Goal: Task Accomplishment & Management: Use online tool/utility

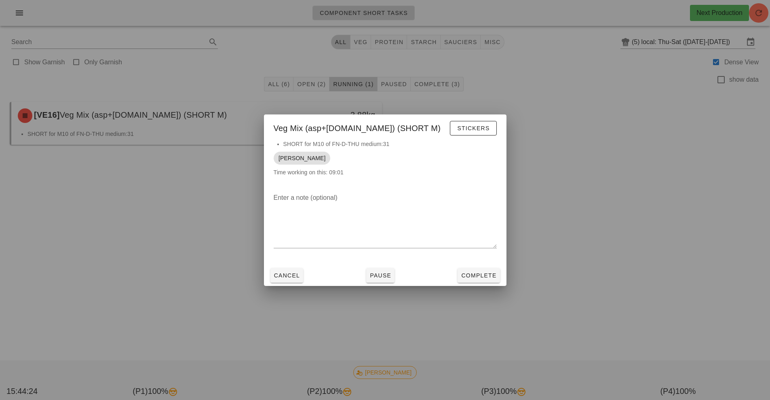
click at [608, 136] on div at bounding box center [385, 200] width 770 height 400
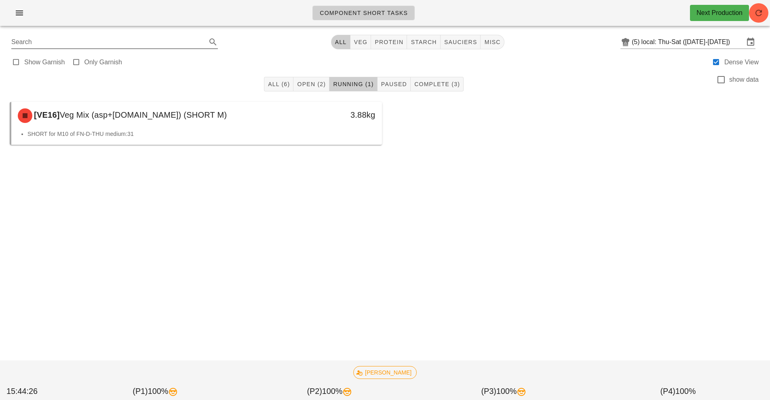
click at [19, 40] on input "Search" at bounding box center [108, 42] width 194 height 13
click at [14, 15] on span "button" at bounding box center [19, 13] width 13 height 10
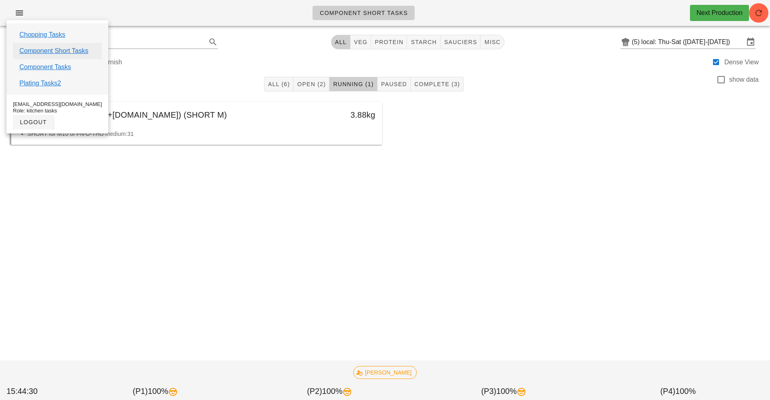
click at [54, 51] on link "Component Short Tasks" at bounding box center [53, 51] width 69 height 10
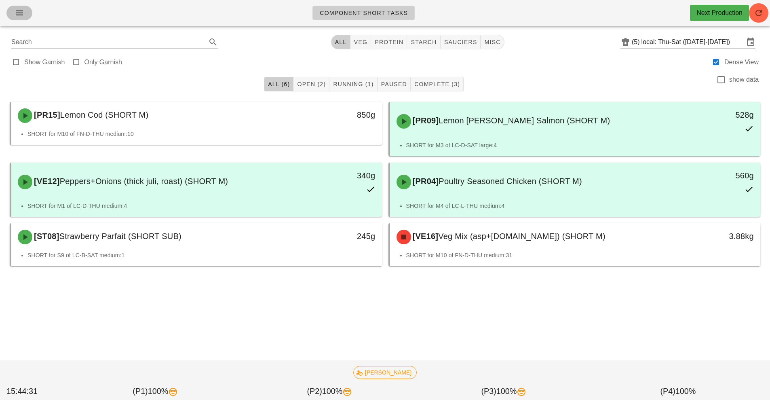
click at [18, 14] on icon "button" at bounding box center [20, 13] width 10 height 10
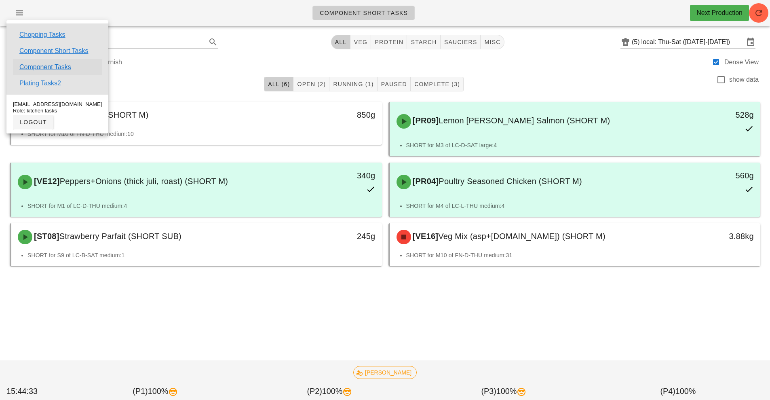
click at [47, 68] on link "Component Tasks" at bounding box center [45, 67] width 52 height 10
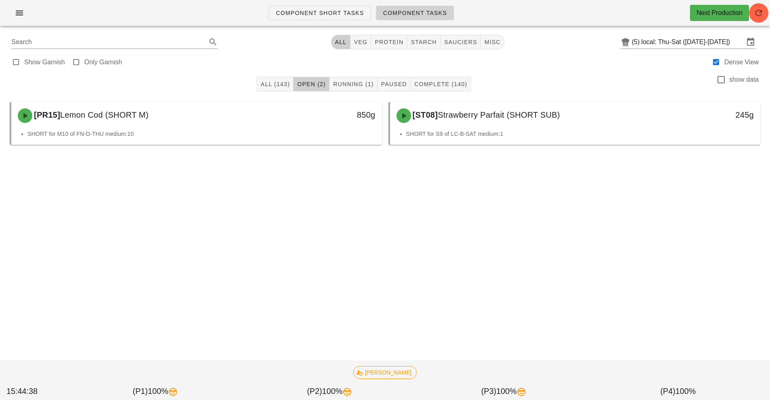
click at [435, 12] on span "Component Tasks" at bounding box center [415, 13] width 64 height 6
click at [430, 15] on span "Component Tasks" at bounding box center [415, 13] width 64 height 6
click at [360, 40] on span "veg" at bounding box center [361, 42] width 14 height 6
type input "team:veg"
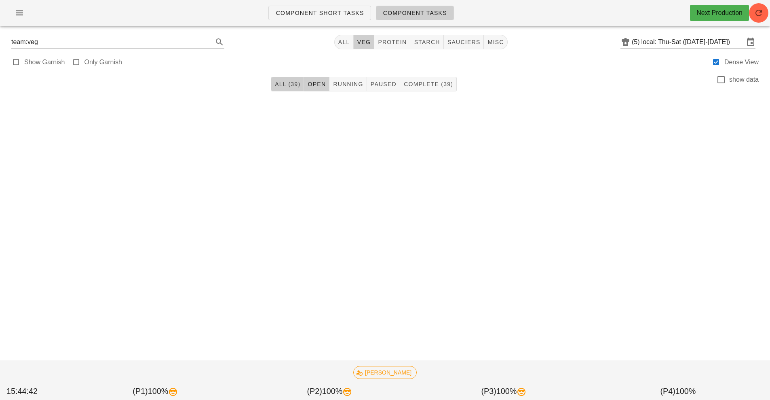
click at [292, 89] on button "All (39)" at bounding box center [287, 84] width 33 height 15
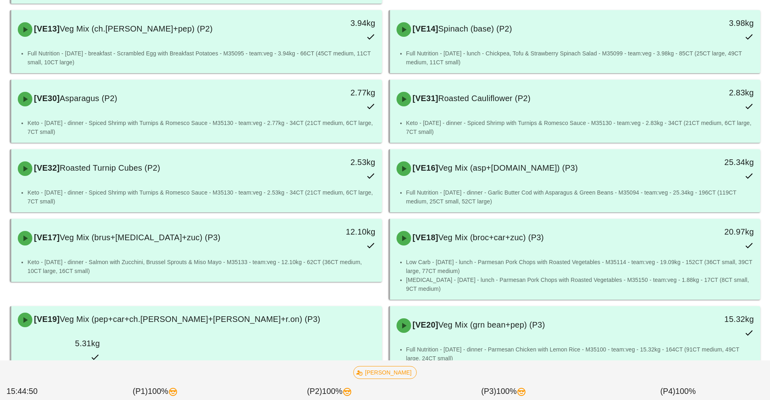
scroll to position [667, 0]
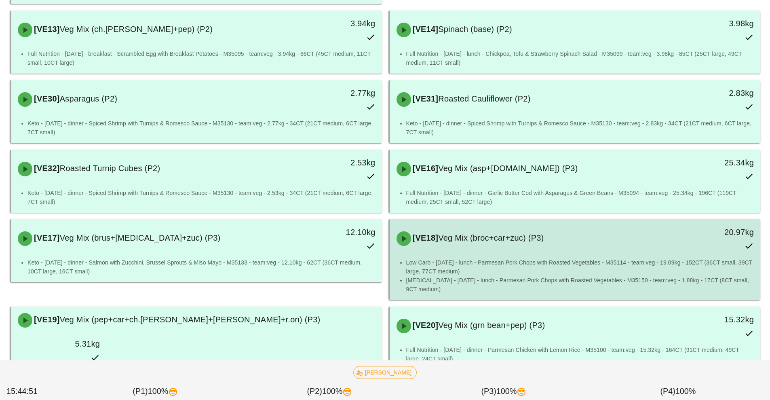
click at [694, 258] on li "Low Carb - [DATE] - lunch - Parmesan Pork Chops with Roasted Vegetables - M3511…" at bounding box center [580, 267] width 348 height 18
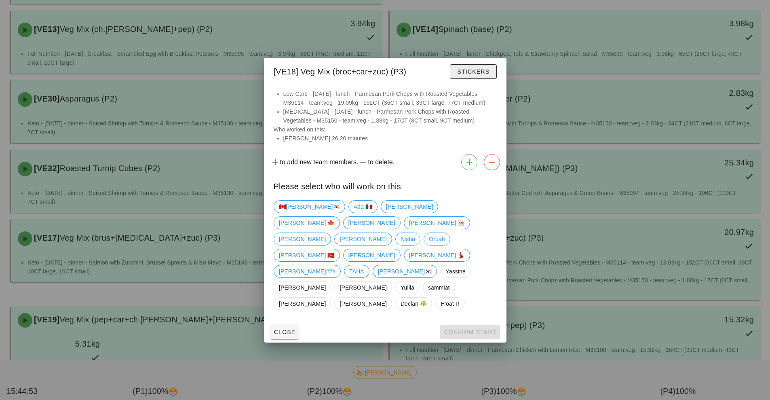
click at [470, 75] on span "Stickers" at bounding box center [473, 71] width 33 height 6
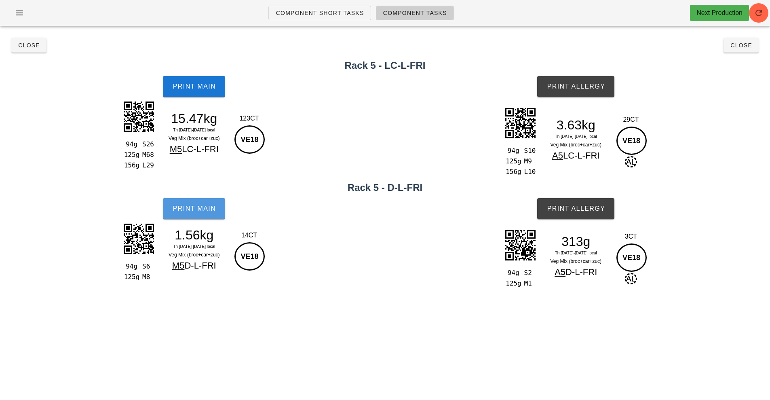
click at [205, 213] on button "Print Main" at bounding box center [194, 208] width 62 height 21
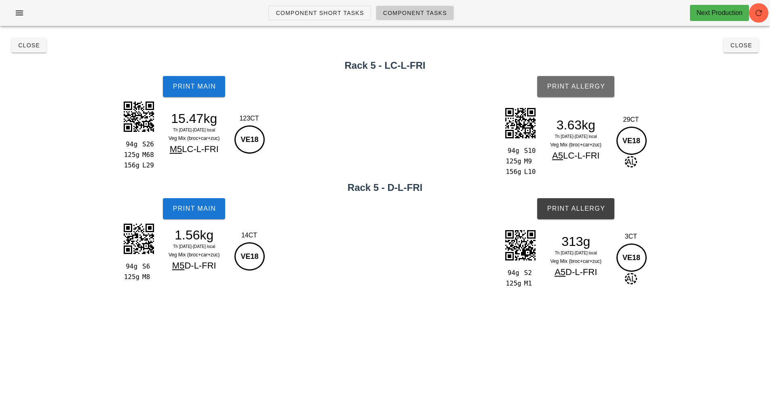
click at [592, 86] on span "Print Allergy" at bounding box center [576, 86] width 59 height 7
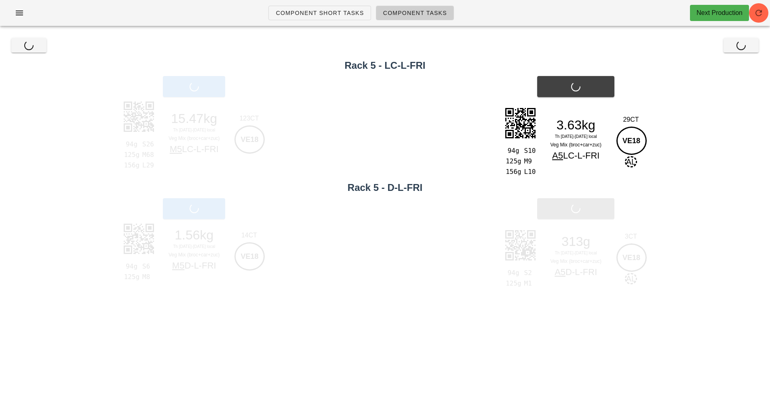
click at [599, 206] on div "Print Allergy" at bounding box center [576, 208] width 389 height 31
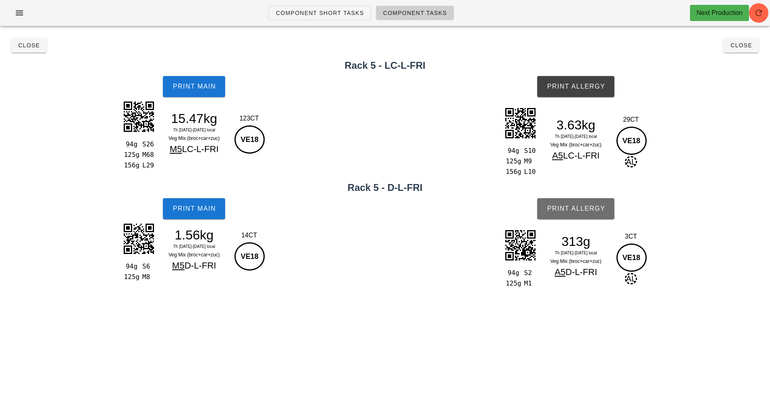
click at [594, 218] on button "Print Allergy" at bounding box center [576, 208] width 77 height 21
click at [748, 51] on button "Close" at bounding box center [741, 45] width 35 height 15
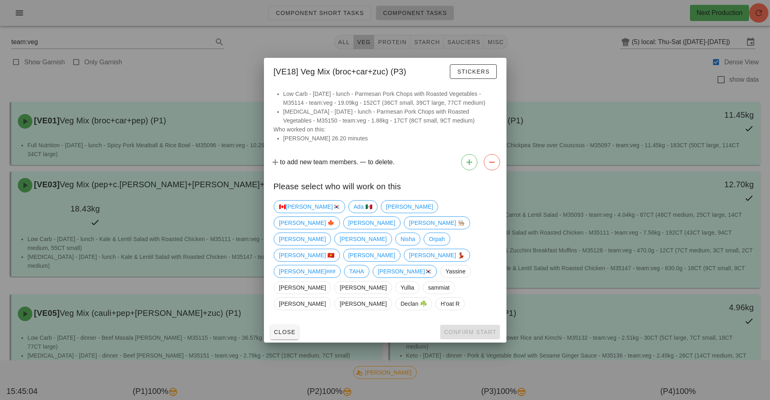
click at [490, 322] on div "Close Confirm Start" at bounding box center [385, 332] width 243 height 21
click at [581, 78] on div at bounding box center [385, 200] width 770 height 400
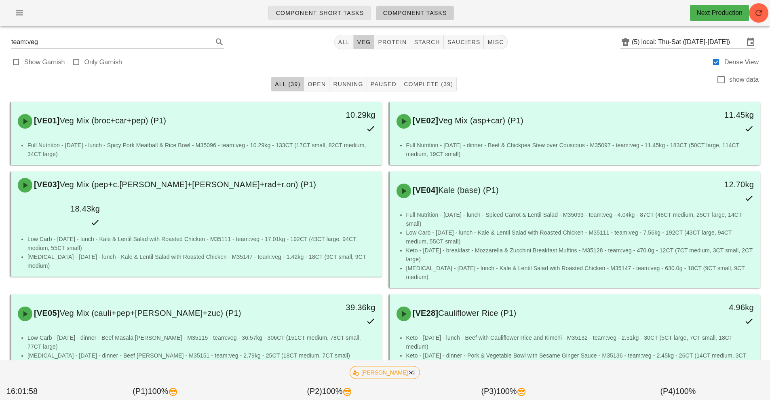
click at [340, 13] on span "Component Short Tasks" at bounding box center [319, 13] width 89 height 6
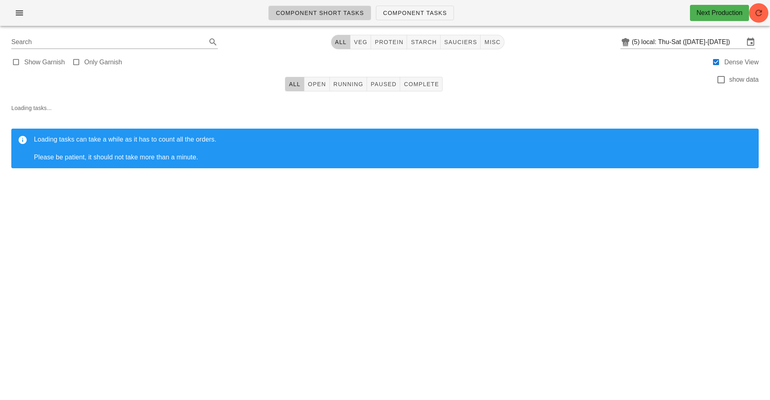
click at [560, 229] on div "Component Short Tasks Component Tasks Next Production Search All veg protein st…" at bounding box center [385, 200] width 770 height 400
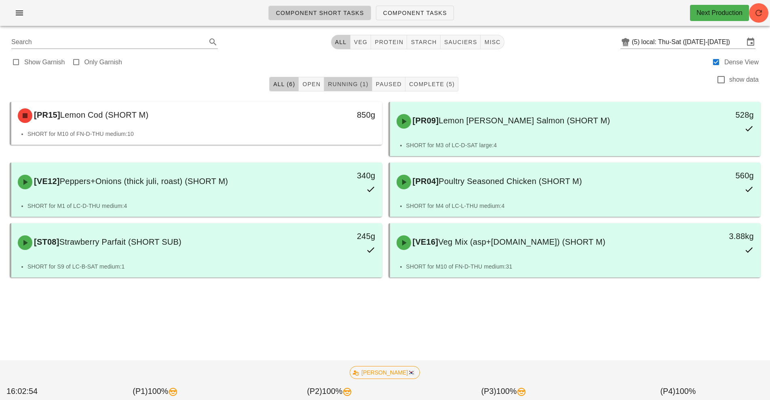
click at [353, 85] on span "Running (1)" at bounding box center [348, 84] width 41 height 6
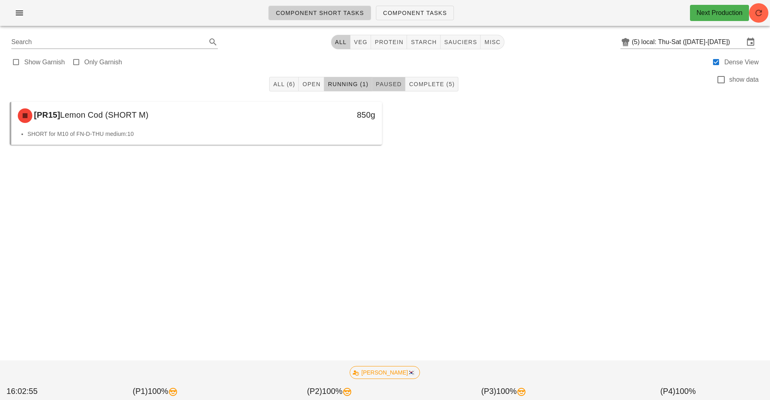
click at [392, 87] on span "Paused" at bounding box center [389, 84] width 26 height 6
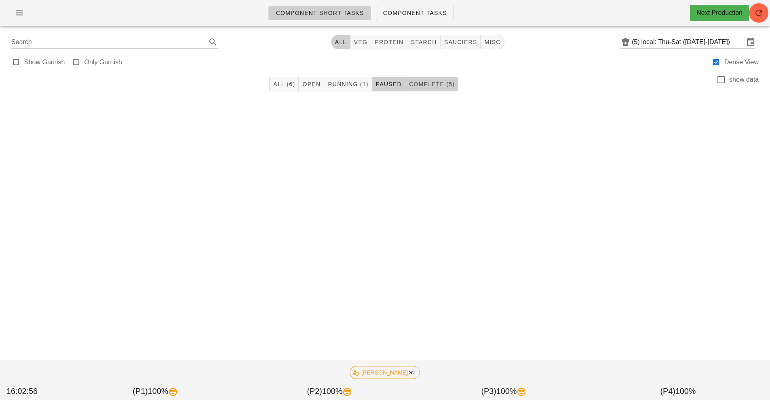
click at [424, 87] on span "Complete (5)" at bounding box center [432, 84] width 46 height 6
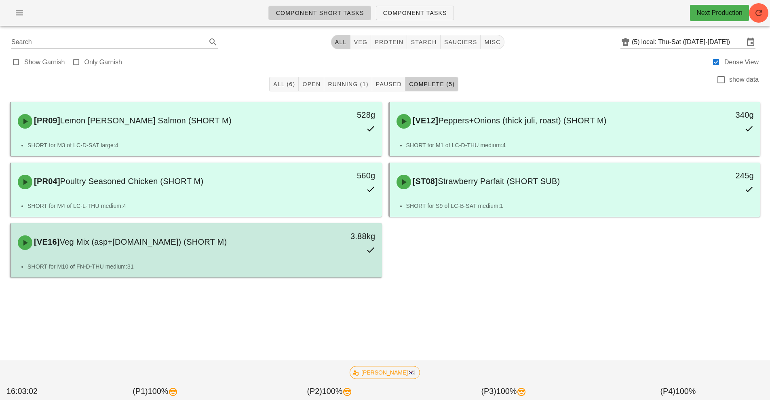
click at [318, 250] on div "3.88kg" at bounding box center [334, 243] width 92 height 36
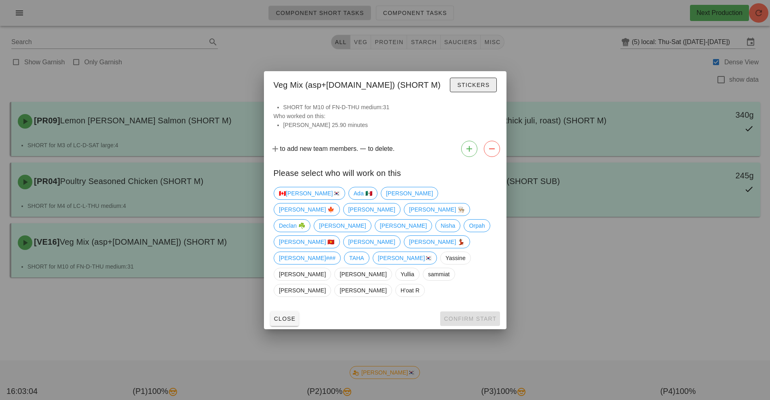
click at [472, 92] on button "Stickers" at bounding box center [473, 85] width 47 height 15
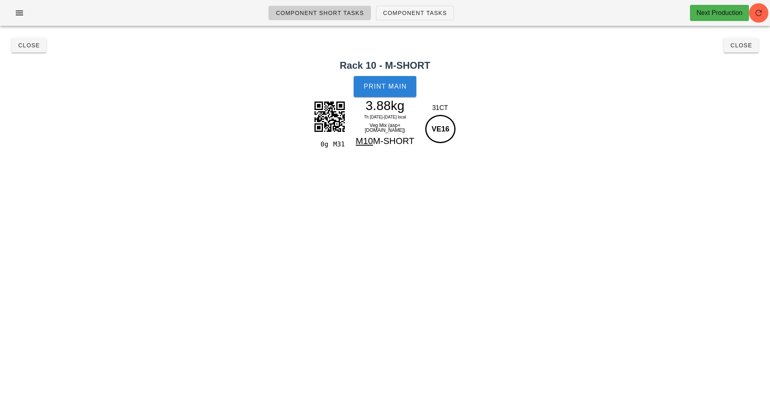
click at [406, 90] on button "Print Main" at bounding box center [385, 86] width 62 height 21
click at [740, 48] on div "Close Close" at bounding box center [385, 45] width 761 height 26
click at [740, 48] on span "Close" at bounding box center [741, 45] width 22 height 6
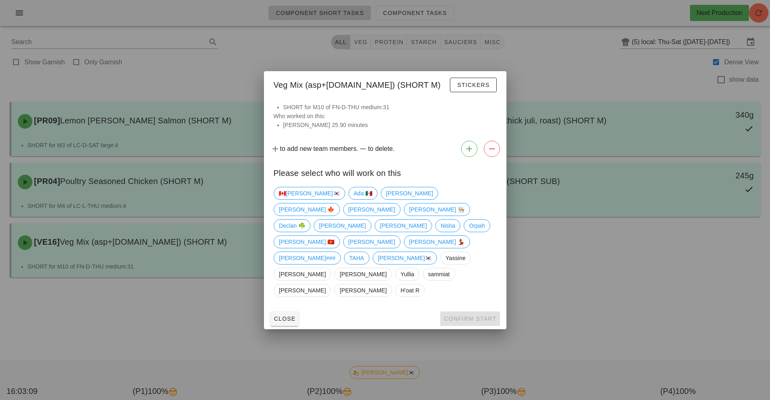
click at [472, 308] on div "Close Confirm Start" at bounding box center [385, 318] width 243 height 21
click at [594, 283] on div at bounding box center [385, 200] width 770 height 400
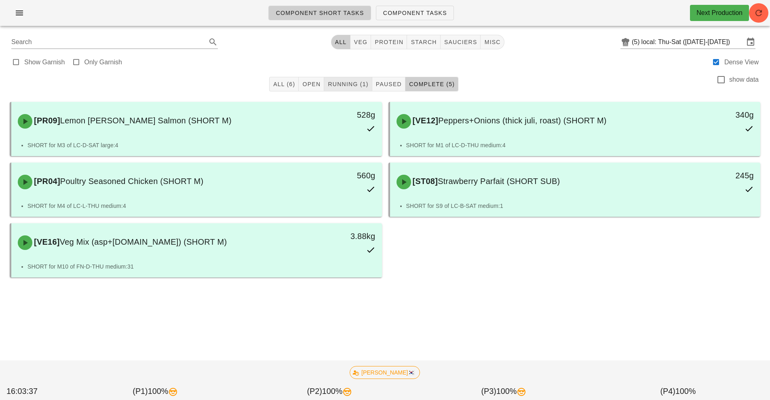
click at [360, 79] on button "Running (1)" at bounding box center [348, 84] width 48 height 15
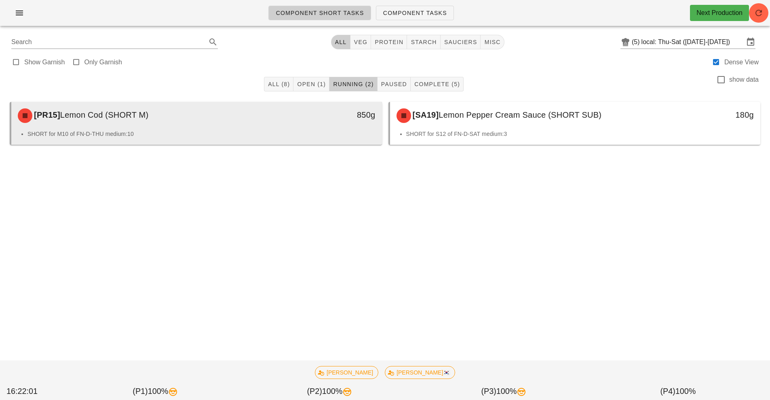
click at [248, 120] on div "[PR15] Lemon Cod (SHORT M)" at bounding box center [150, 116] width 275 height 24
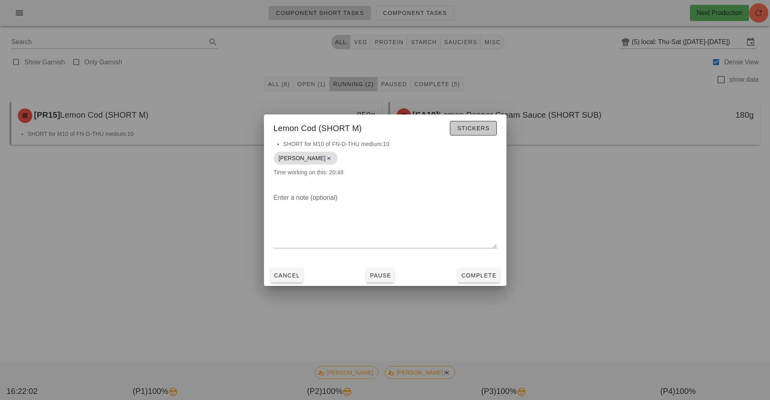
click at [482, 133] on button "Stickers" at bounding box center [473, 128] width 47 height 15
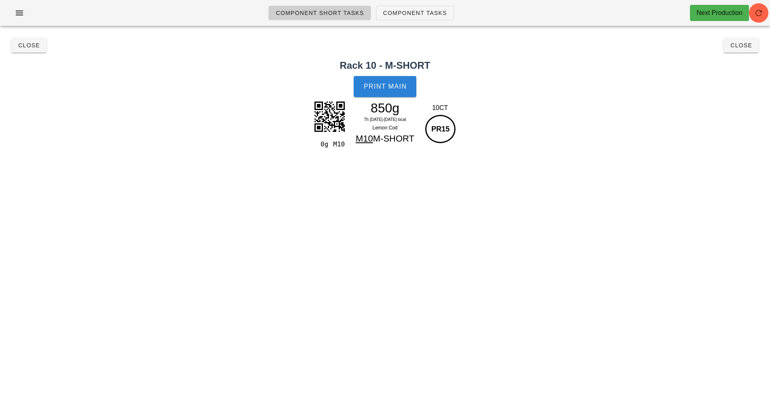
click at [402, 94] on button "Print Main" at bounding box center [385, 86] width 62 height 21
click at [41, 52] on button "Close" at bounding box center [28, 45] width 35 height 15
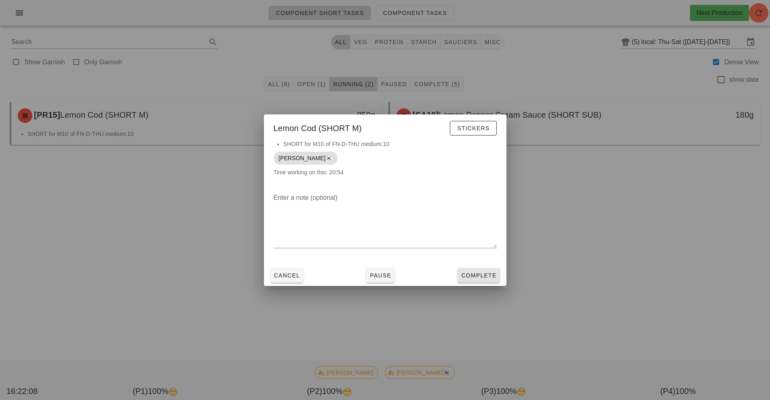
click at [487, 277] on span "Complete" at bounding box center [479, 275] width 36 height 6
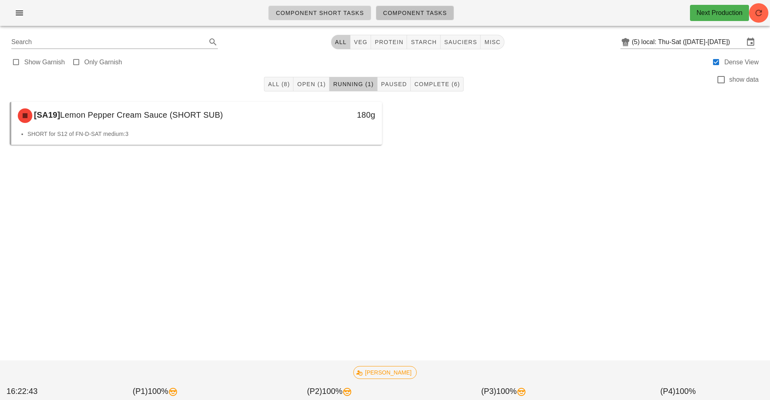
click at [420, 19] on link "Component Tasks" at bounding box center [415, 13] width 78 height 15
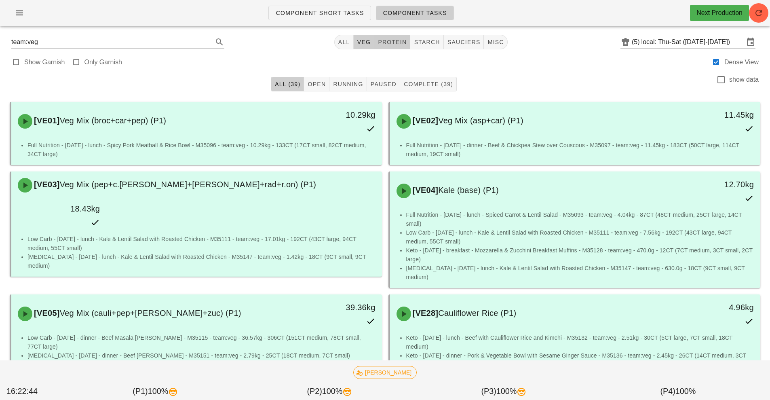
click at [394, 44] on span "protein" at bounding box center [392, 42] width 29 height 6
type input "team:protein"
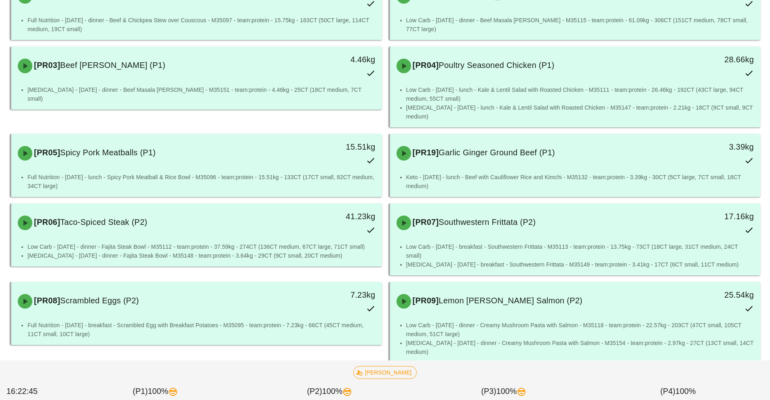
scroll to position [128, 0]
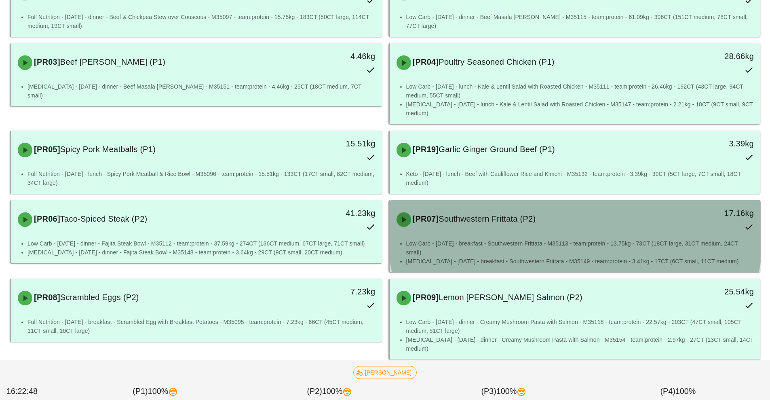
click at [570, 242] on li "Low Carb - [DATE] - breakfast - Southwestern Frittata - M35113 - team:protein -…" at bounding box center [580, 248] width 348 height 18
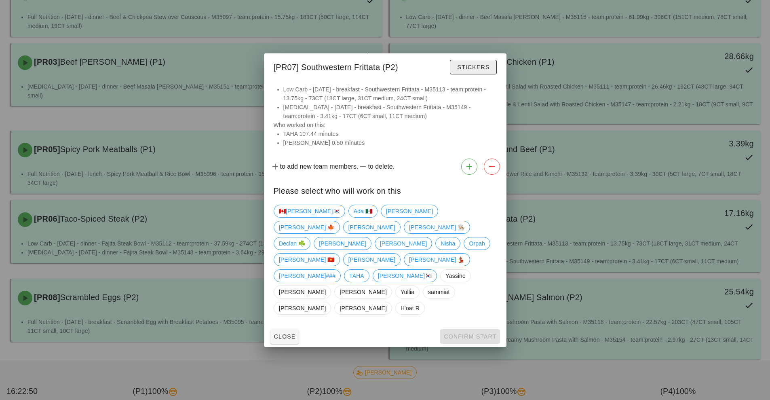
click at [480, 70] on span "Stickers" at bounding box center [473, 67] width 33 height 6
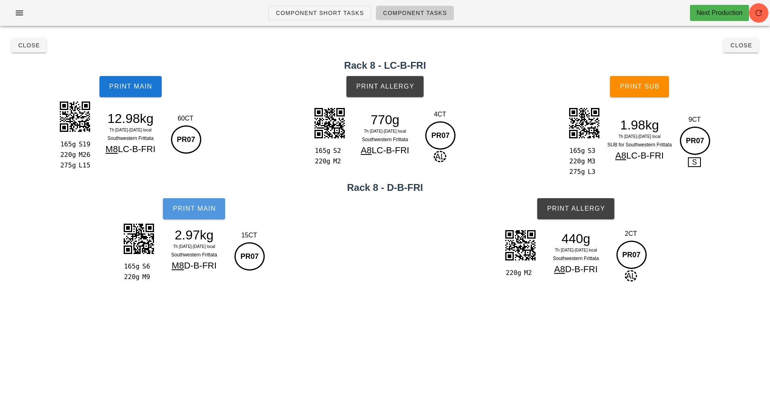
click at [201, 204] on button "Print Main" at bounding box center [194, 208] width 62 height 21
click at [200, 216] on button "Print Main" at bounding box center [194, 208] width 62 height 21
